Goal: Task Accomplishment & Management: Use online tool/utility

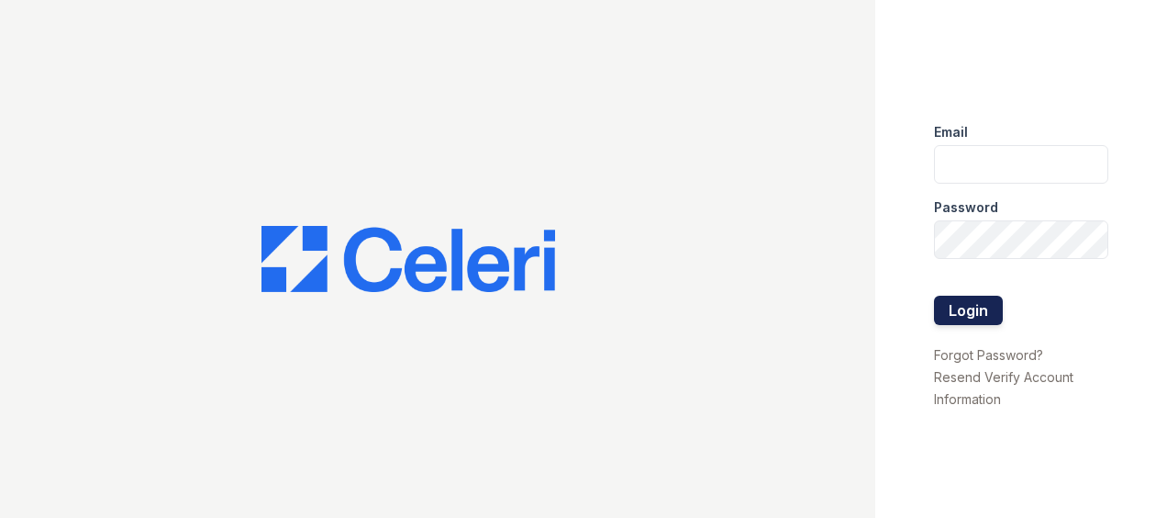
type input "[EMAIL_ADDRESS][DOMAIN_NAME]"
click at [981, 300] on button "Login" at bounding box center [968, 309] width 69 height 29
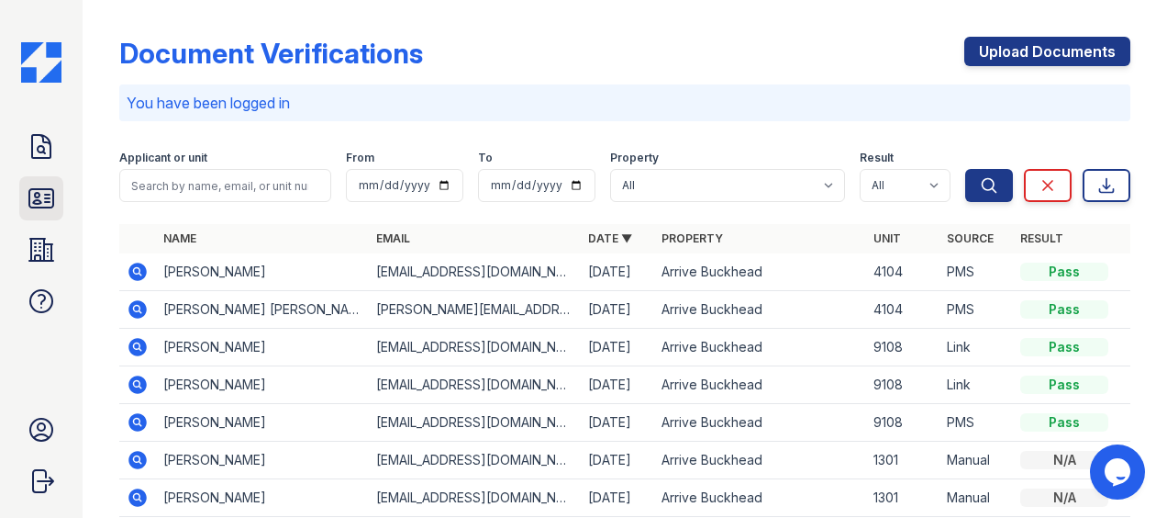
click at [46, 184] on icon at bounding box center [41, 198] width 29 height 29
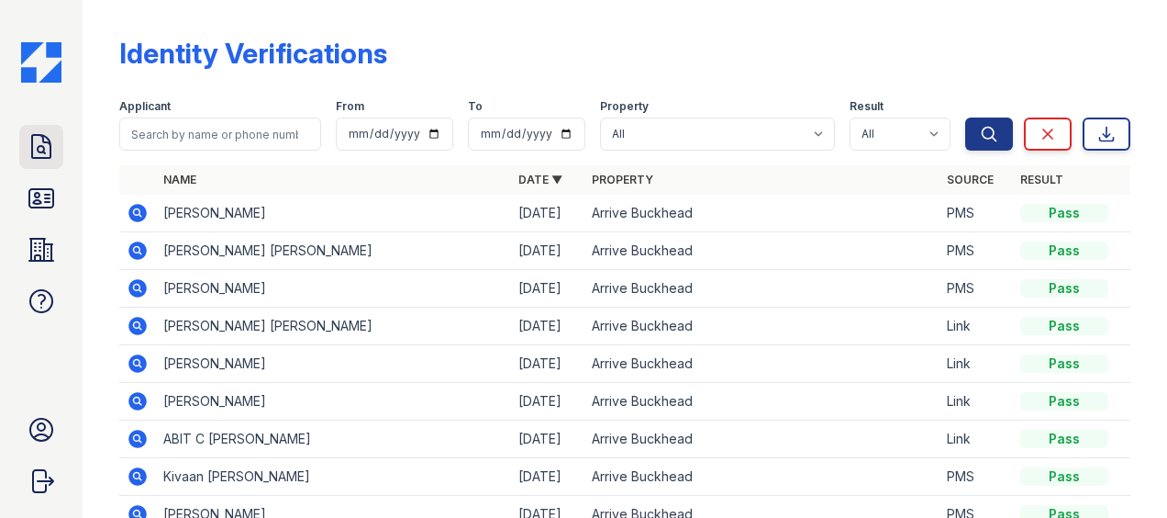
click at [44, 139] on icon at bounding box center [41, 146] width 29 height 29
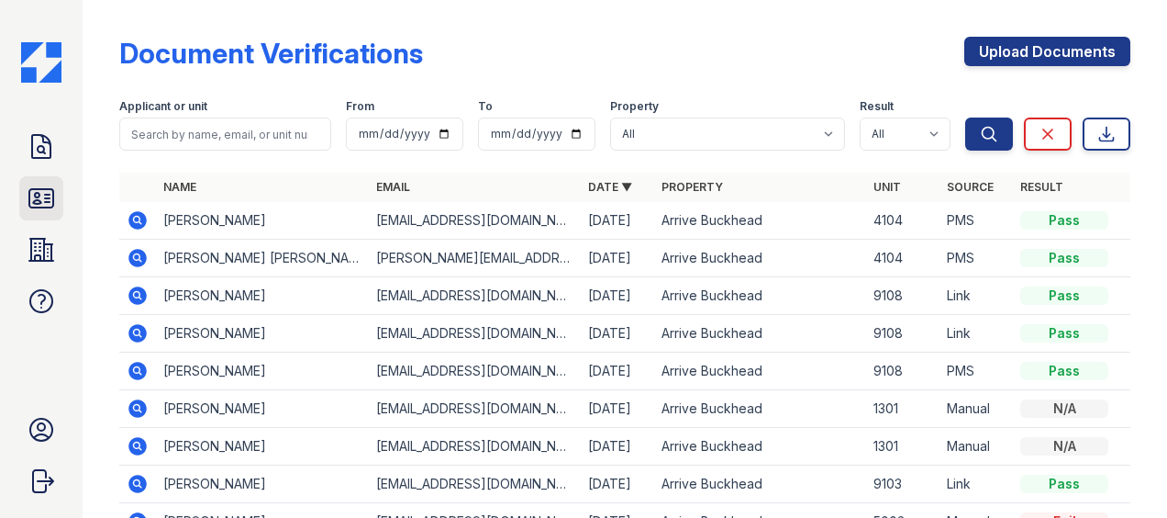
click at [59, 217] on link "ID Verifications" at bounding box center [41, 198] width 44 height 44
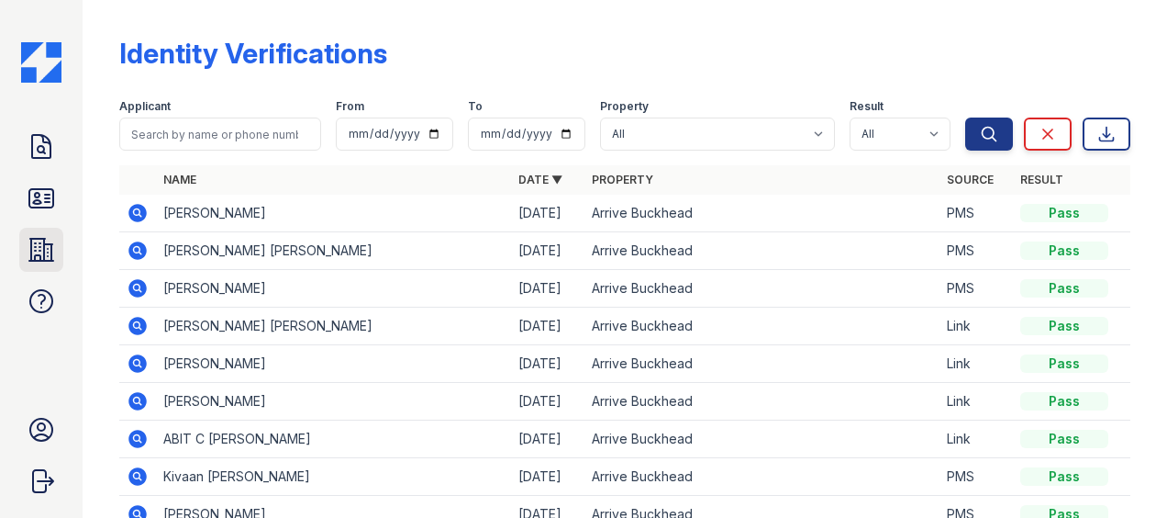
click at [43, 242] on icon at bounding box center [41, 250] width 24 height 22
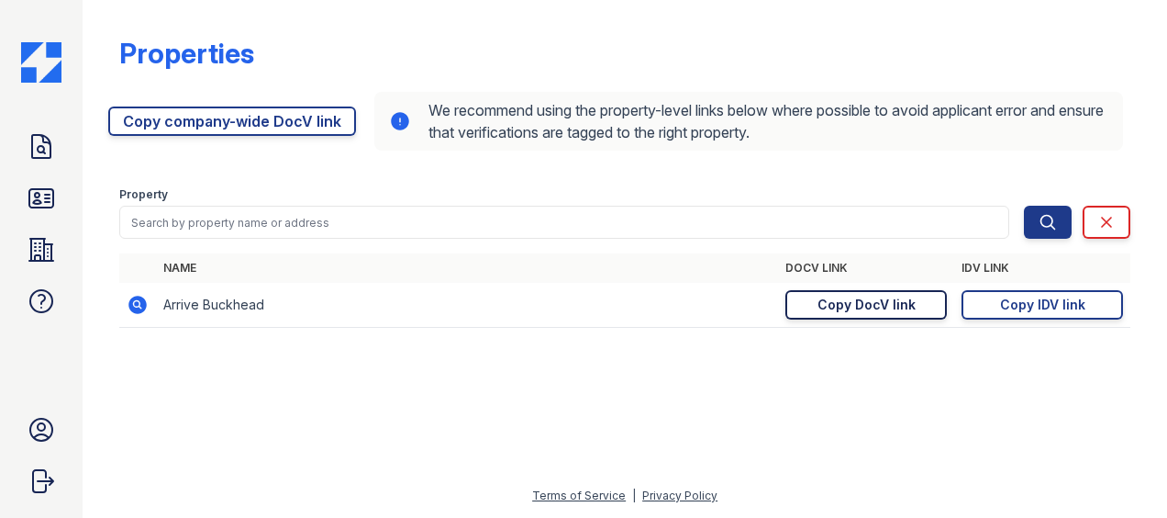
click at [883, 310] on div "Copy DocV link" at bounding box center [867, 304] width 98 height 18
